Goal: Transaction & Acquisition: Subscribe to service/newsletter

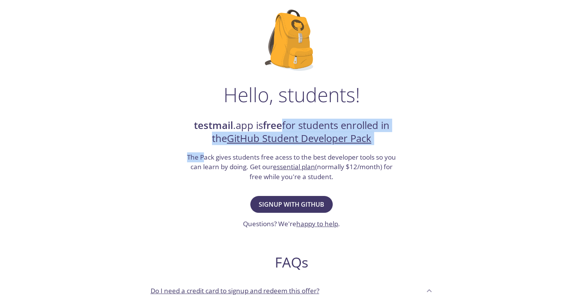
drag, startPoint x: 281, startPoint y: 127, endPoint x: 202, endPoint y: 158, distance: 85.1
click at [202, 158] on div "testmail .app is free for students enrolled in the GitHub Student Developer Pac…" at bounding box center [291, 150] width 211 height 63
click at [202, 158] on h3 "The Pack gives students free acess to the best developer tools so you can learn…" at bounding box center [291, 168] width 211 height 30
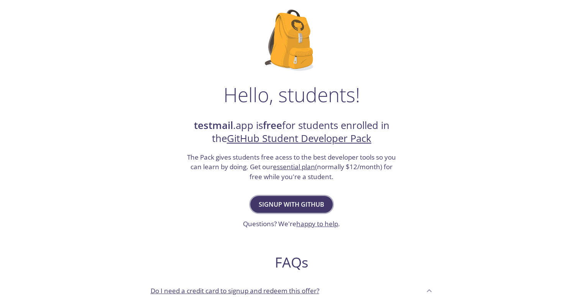
click at [322, 204] on span "Signup with GitHub" at bounding box center [292, 204] width 66 height 11
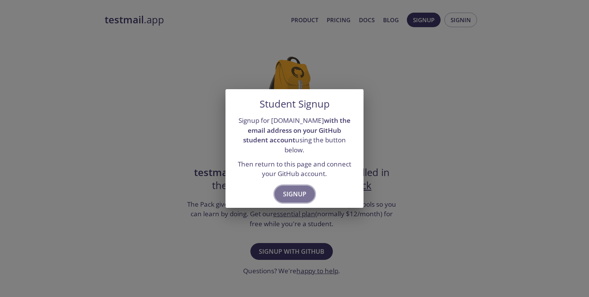
click at [299, 186] on button "Signup" at bounding box center [294, 194] width 40 height 17
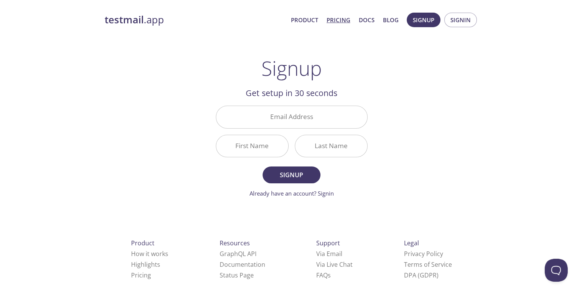
click at [336, 19] on link "Pricing" at bounding box center [339, 20] width 24 height 10
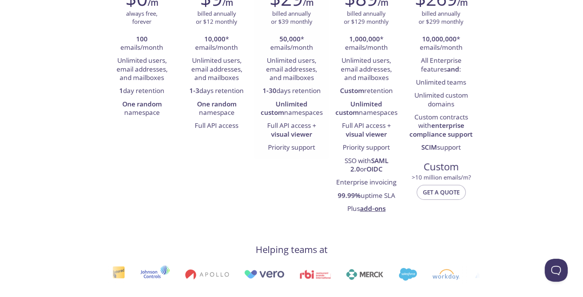
scroll to position [143, 0]
